Goal: Information Seeking & Learning: Learn about a topic

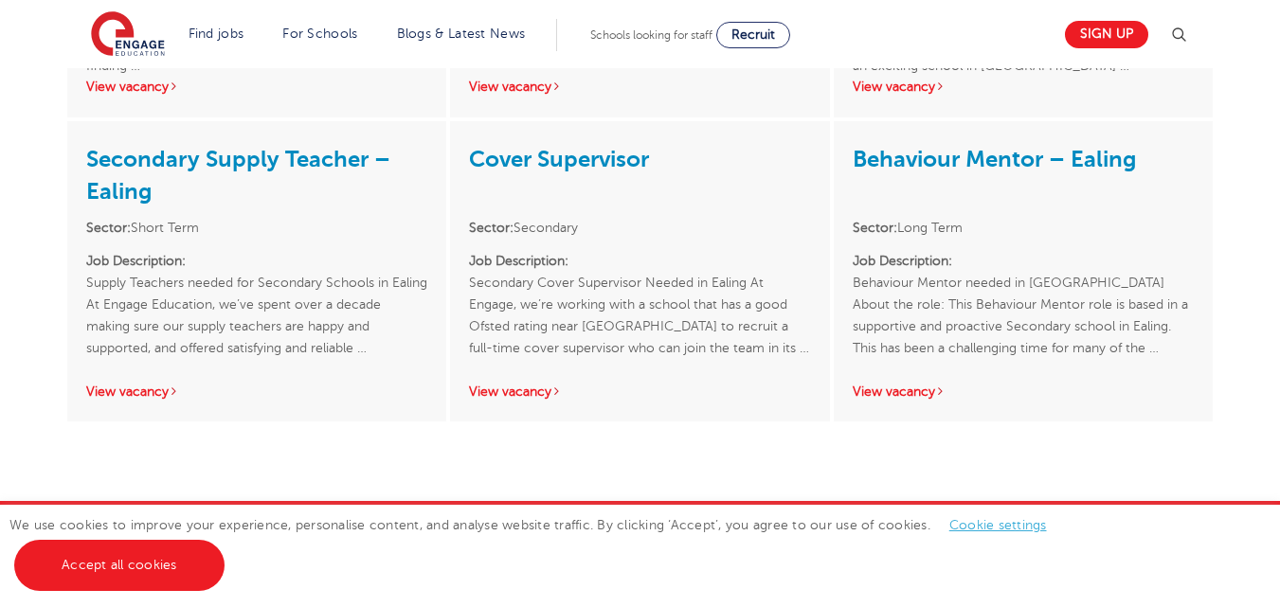
scroll to position [3598, 0]
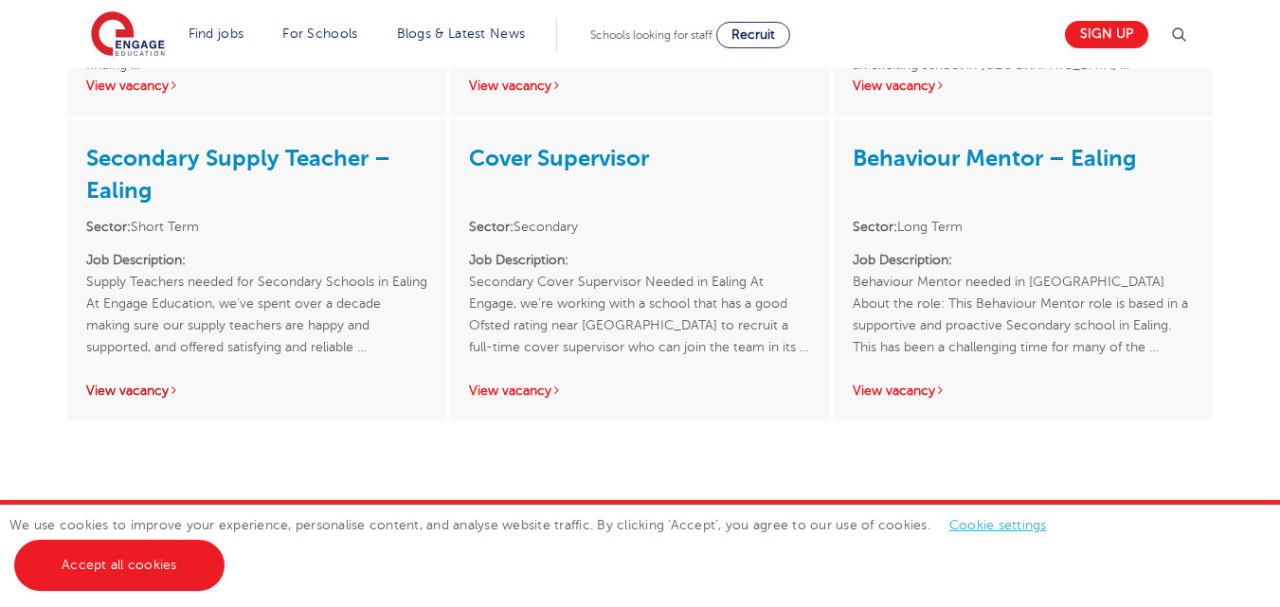
click at [161, 384] on link "View vacancy" at bounding box center [132, 391] width 93 height 14
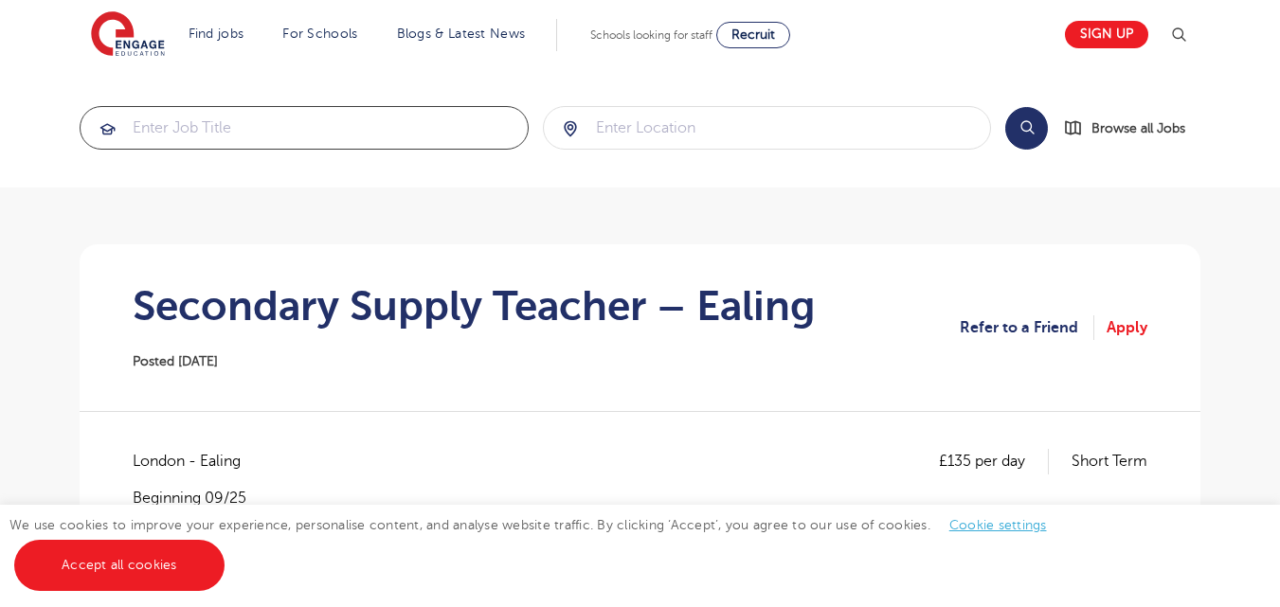
click at [353, 132] on input "search" at bounding box center [304, 128] width 447 height 42
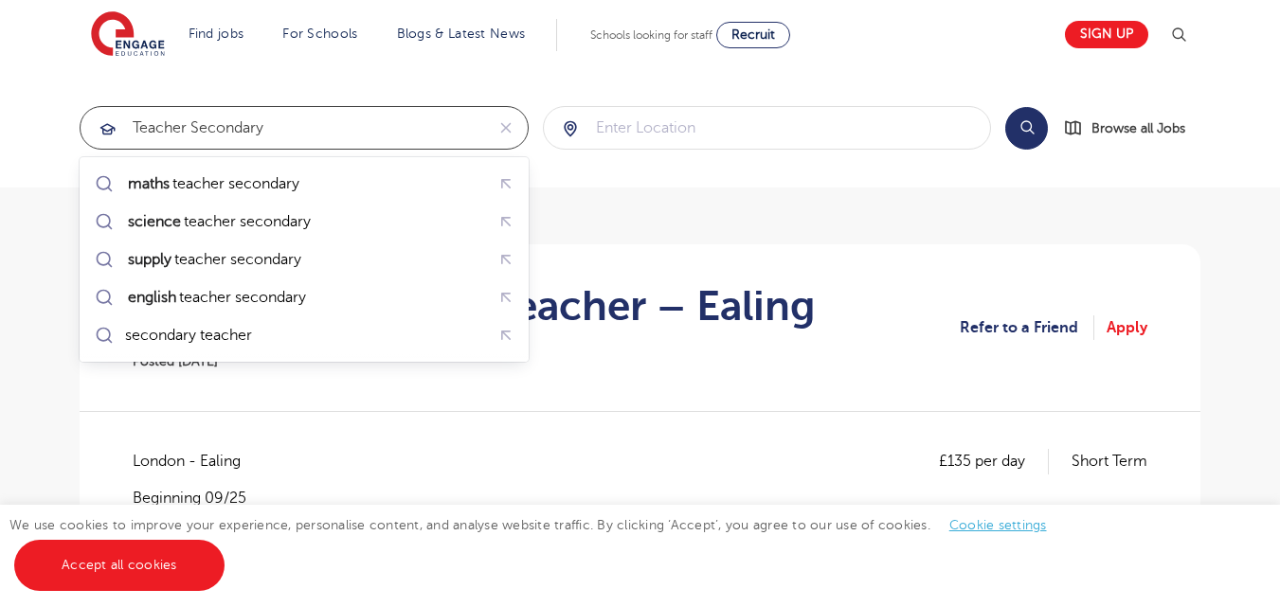
type input "teacher secondary"
click at [760, 126] on input "search" at bounding box center [767, 128] width 447 height 42
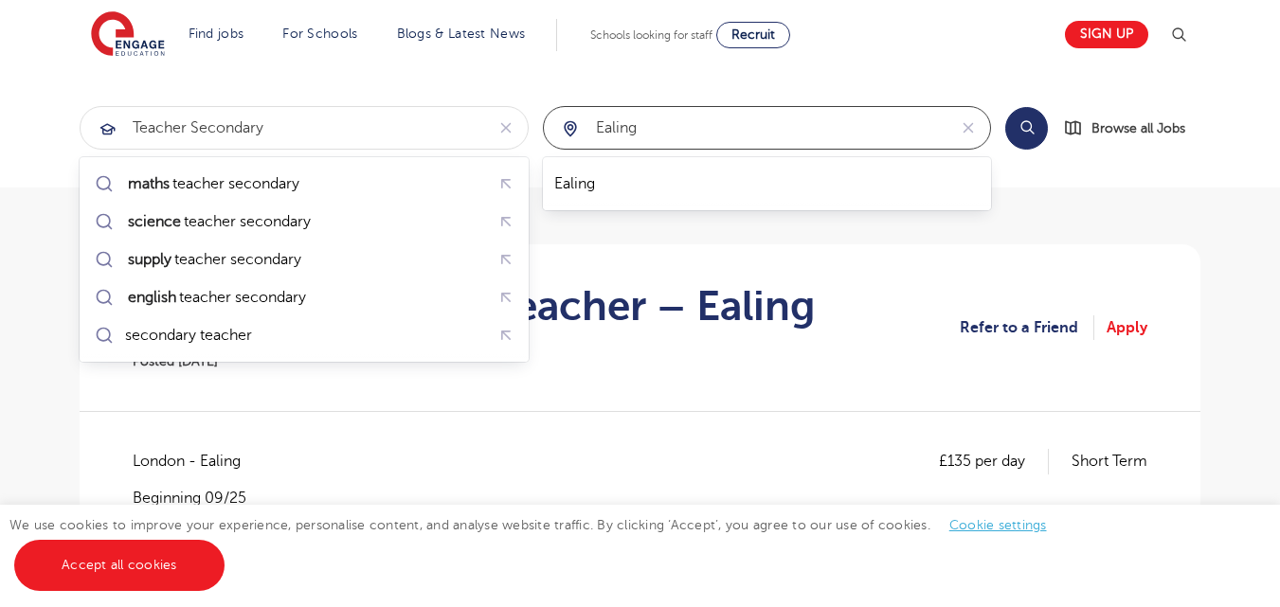
type input "ealing"
click button "Submit" at bounding box center [0, 0] width 0 height 0
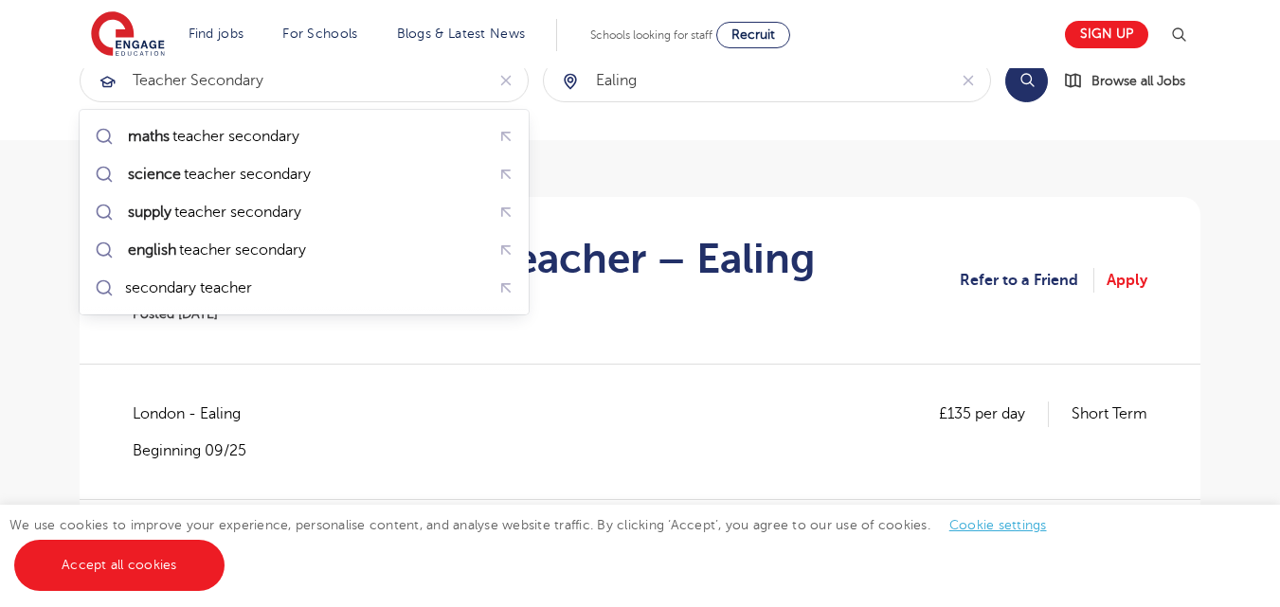
click at [548, 353] on section "Secondary Supply Teacher – Ealing Posted 23/09/25 Refer to a Friend Apply" at bounding box center [640, 280] width 1091 height 167
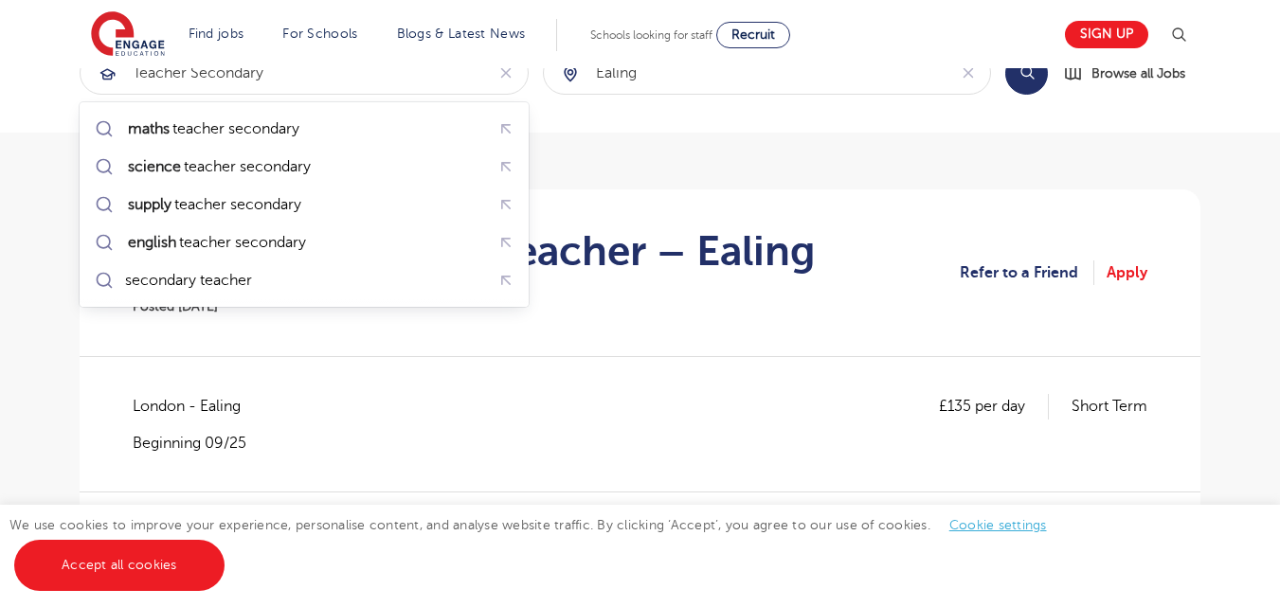
scroll to position [54, 0]
click at [662, 231] on h1 "Secondary Supply Teacher – Ealing" at bounding box center [474, 251] width 683 height 47
drag, startPoint x: 922, startPoint y: 123, endPoint x: 1024, endPoint y: 81, distance: 110.0
click at [1024, 81] on section "teacher secondary ealing Search Browse all Jobs" at bounding box center [640, 73] width 1280 height 119
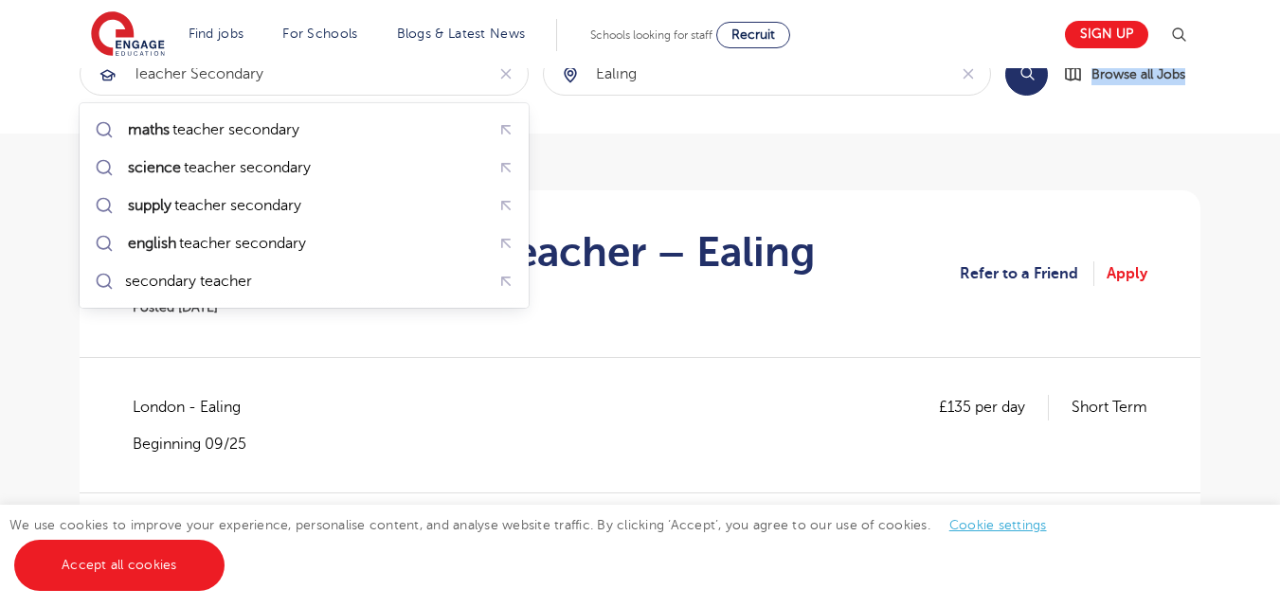
click at [1024, 81] on button "Search" at bounding box center [1027, 74] width 43 height 43
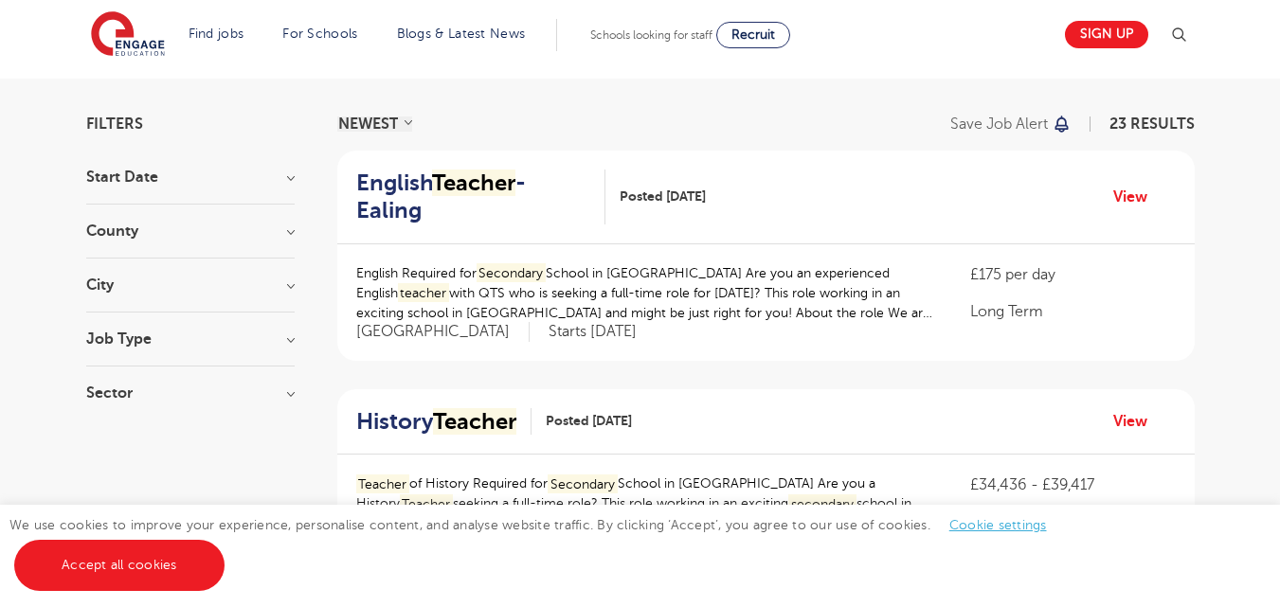
click at [666, 298] on div "English Required for Secondary School in [GEOGRAPHIC_DATA] Are you an experienc…" at bounding box center [766, 303] width 858 height 117
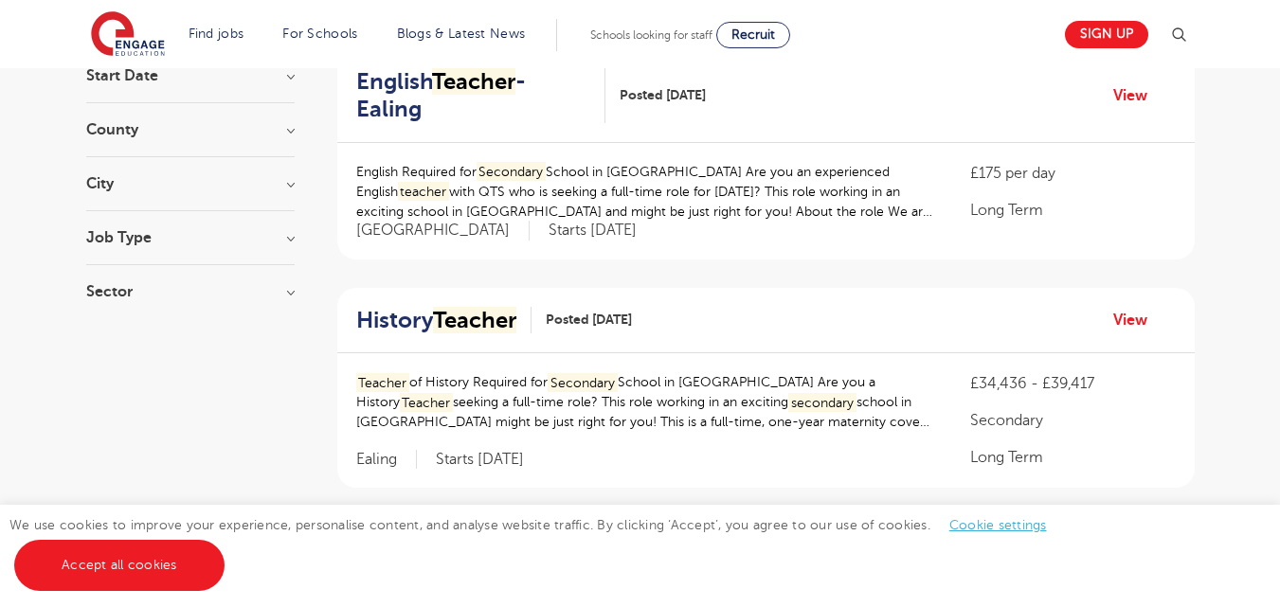
scroll to position [228, 0]
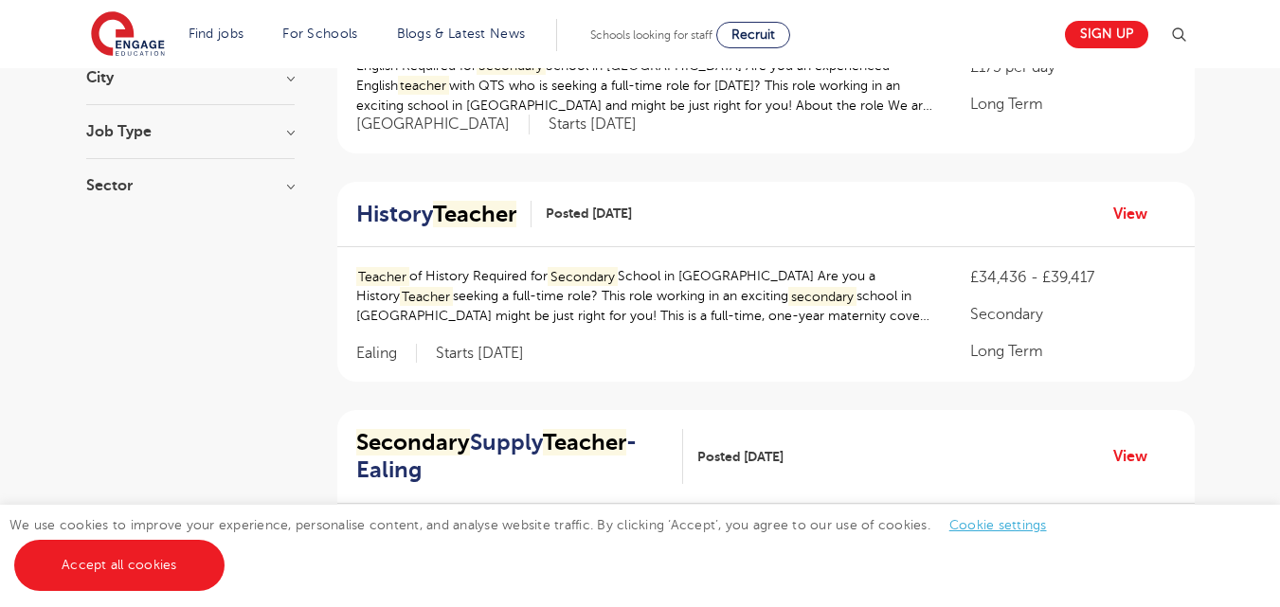
click at [692, 271] on div "History Teacher Posted [DATE] View Teacher of History Required for Secondary Sc…" at bounding box center [766, 282] width 858 height 201
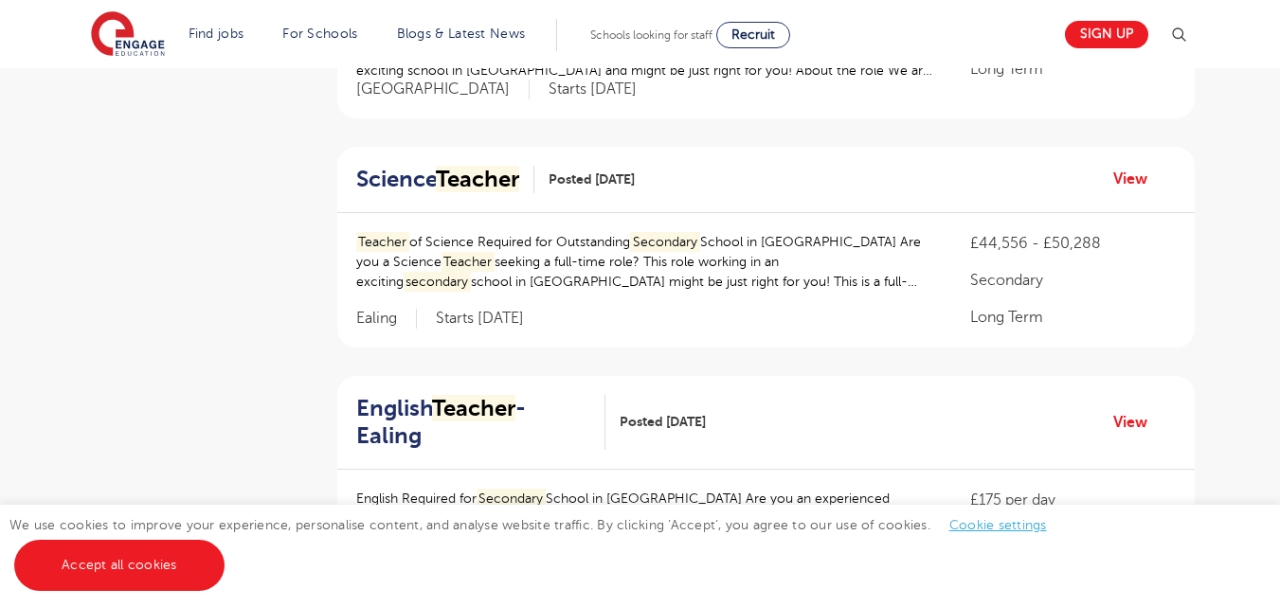
scroll to position [1296, 0]
drag, startPoint x: 691, startPoint y: 245, endPoint x: 690, endPoint y: 265, distance: 20.9
click at [687, 270] on ol "English Teacher - Ealing Posted [DATE] View English Required for Secondary Scho…" at bounding box center [766, 127] width 858 height 2329
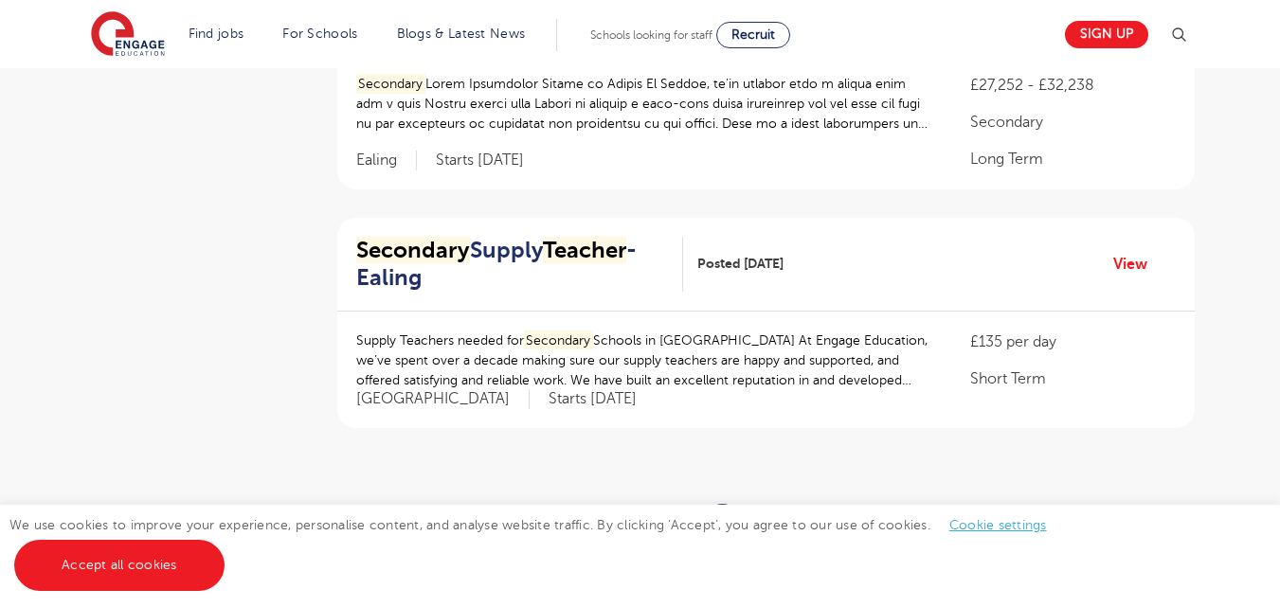
scroll to position [2161, 0]
click at [770, 511] on link "2" at bounding box center [766, 519] width 9 height 17
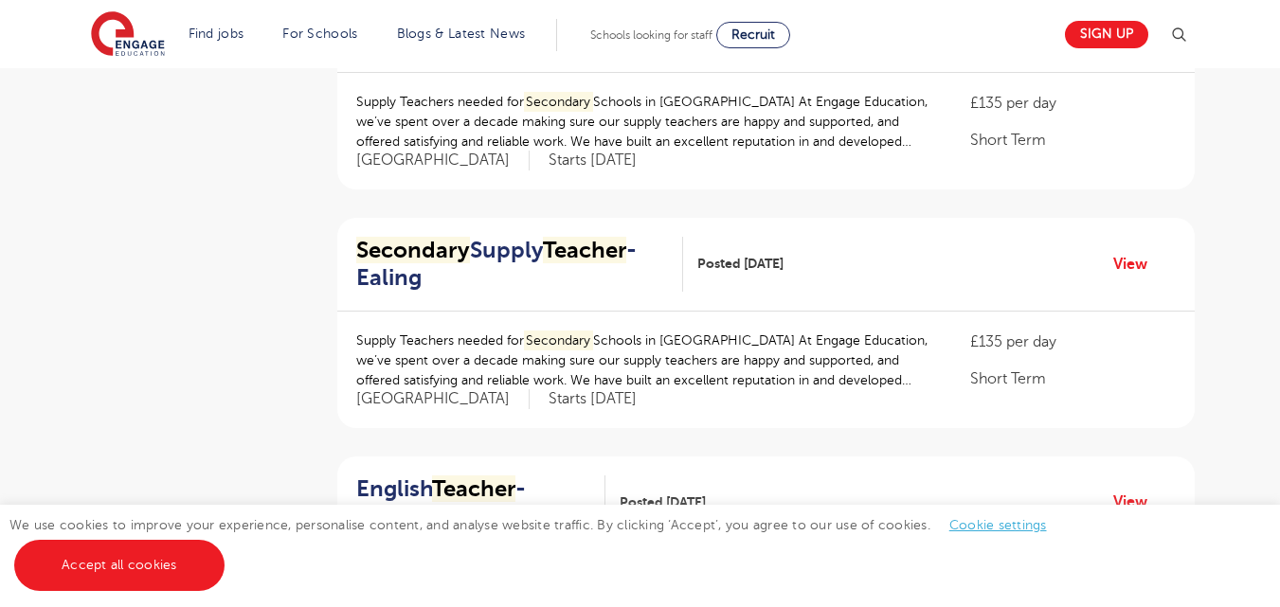
scroll to position [1742, 0]
